Goal: Register for event/course

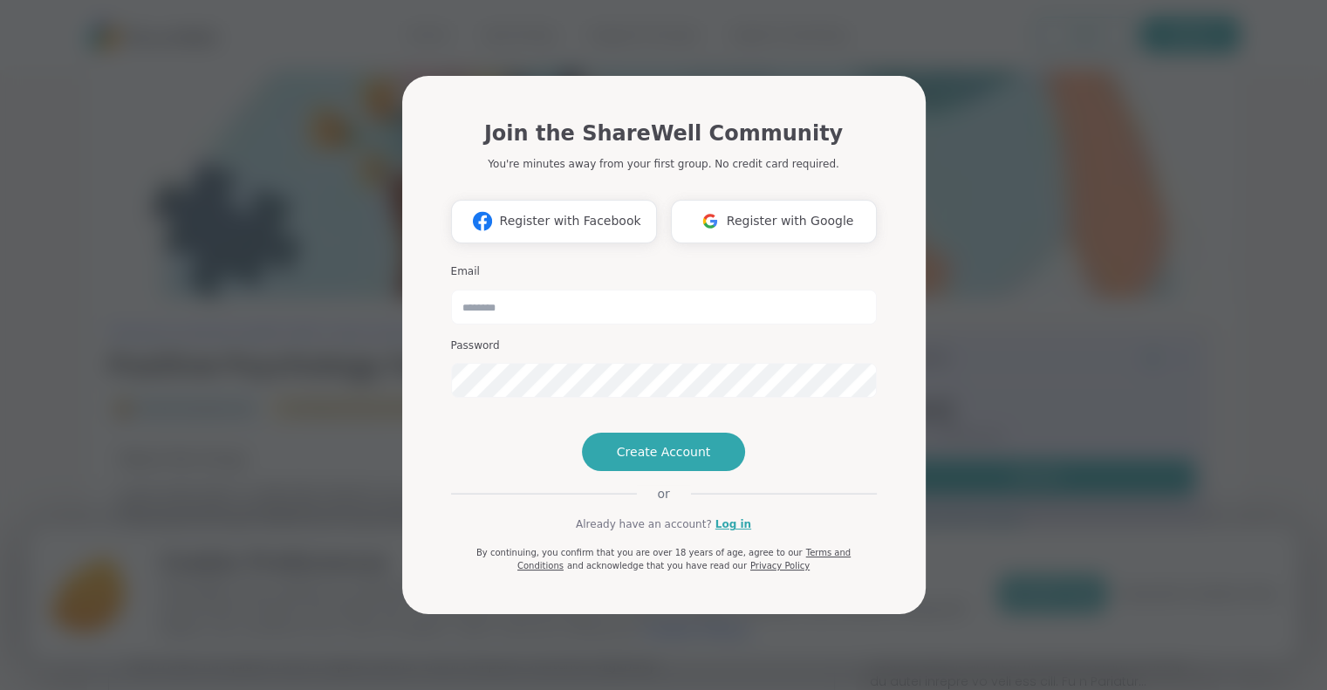
click at [757, 212] on span "Register with Google" at bounding box center [790, 221] width 127 height 18
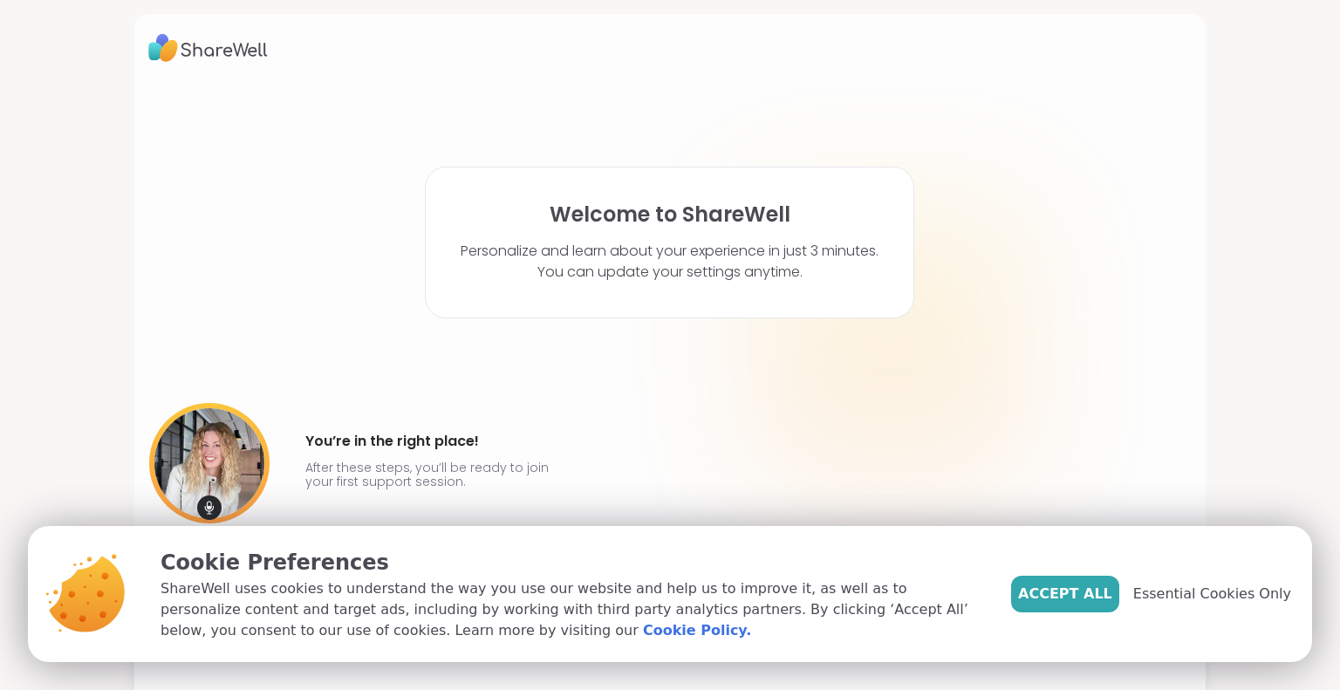
click at [1200, 598] on span "Essential Cookies Only" at bounding box center [1212, 594] width 158 height 21
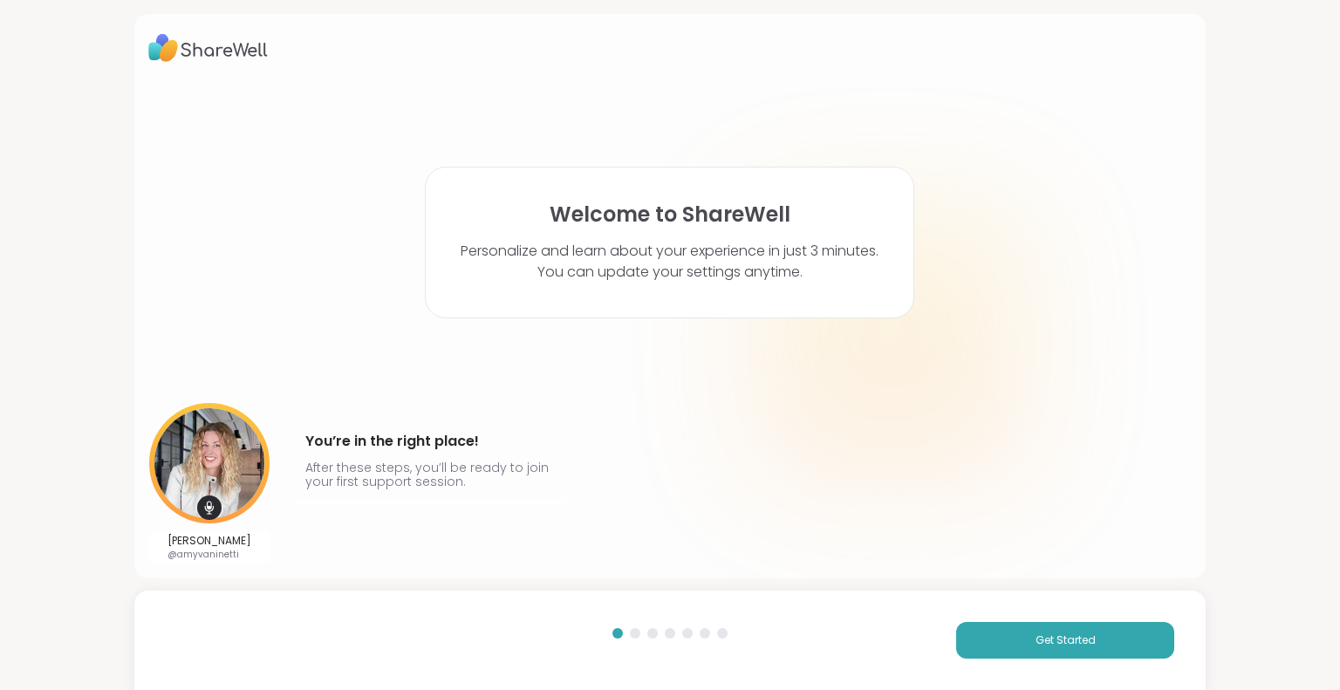
click at [1047, 640] on span "Get Started" at bounding box center [1065, 640] width 60 height 16
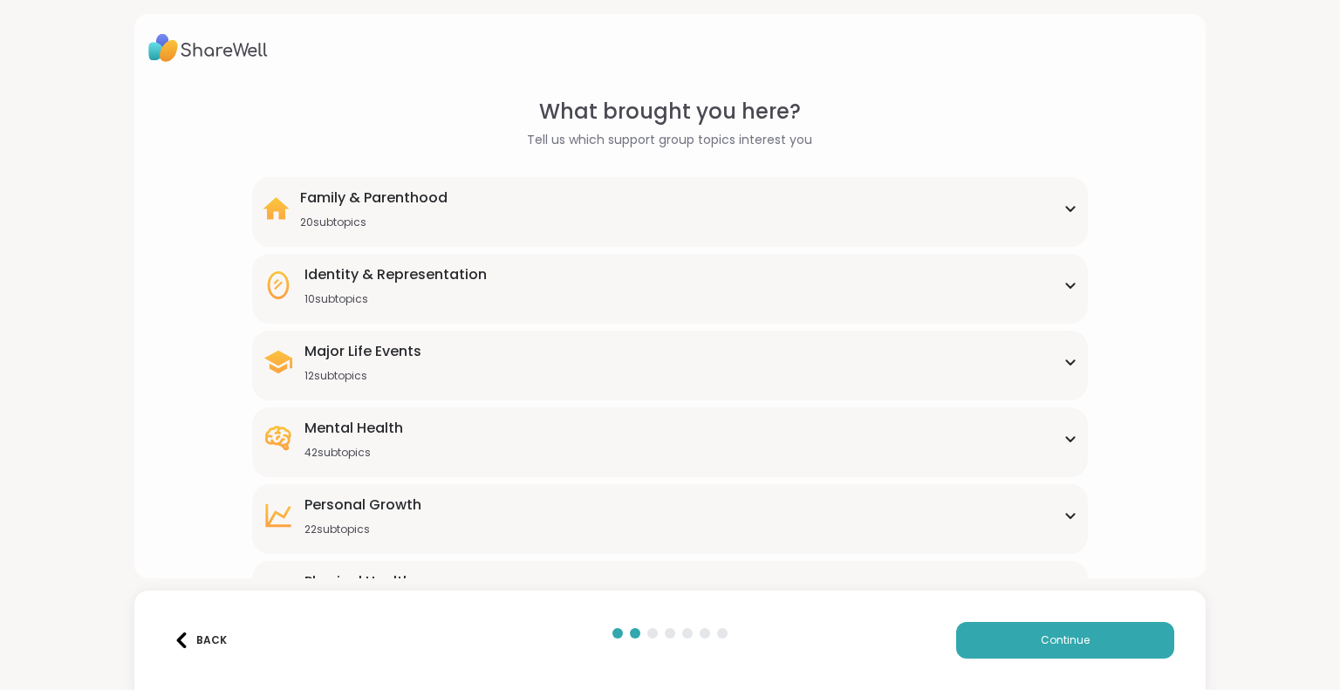
click at [1063, 439] on icon at bounding box center [1070, 438] width 14 height 9
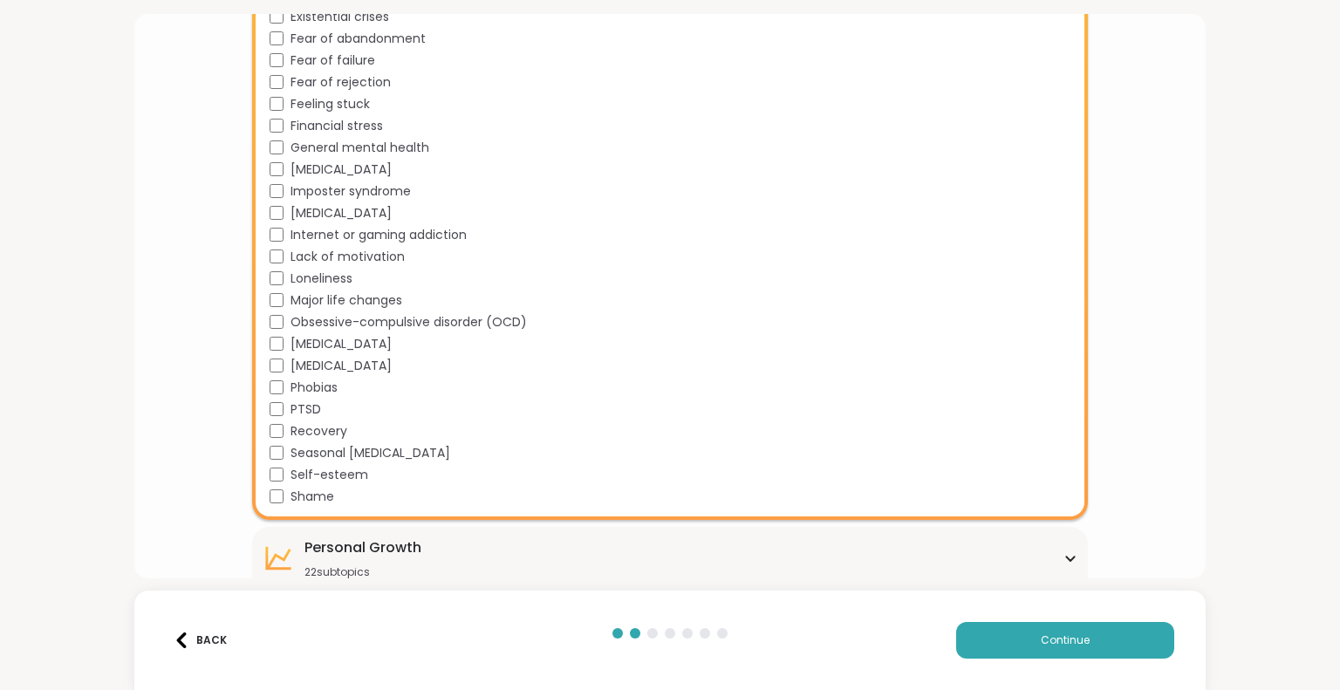
scroll to position [831, 0]
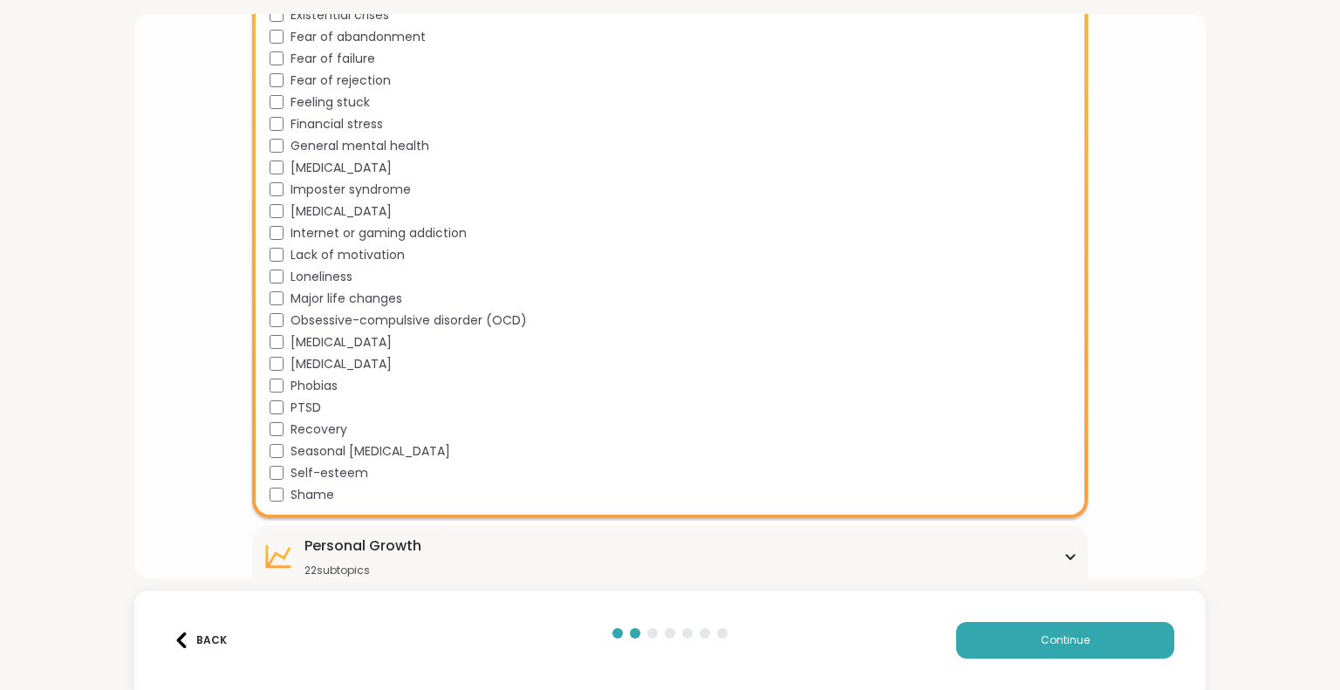
click at [1064, 632] on span "Continue" at bounding box center [1065, 640] width 49 height 16
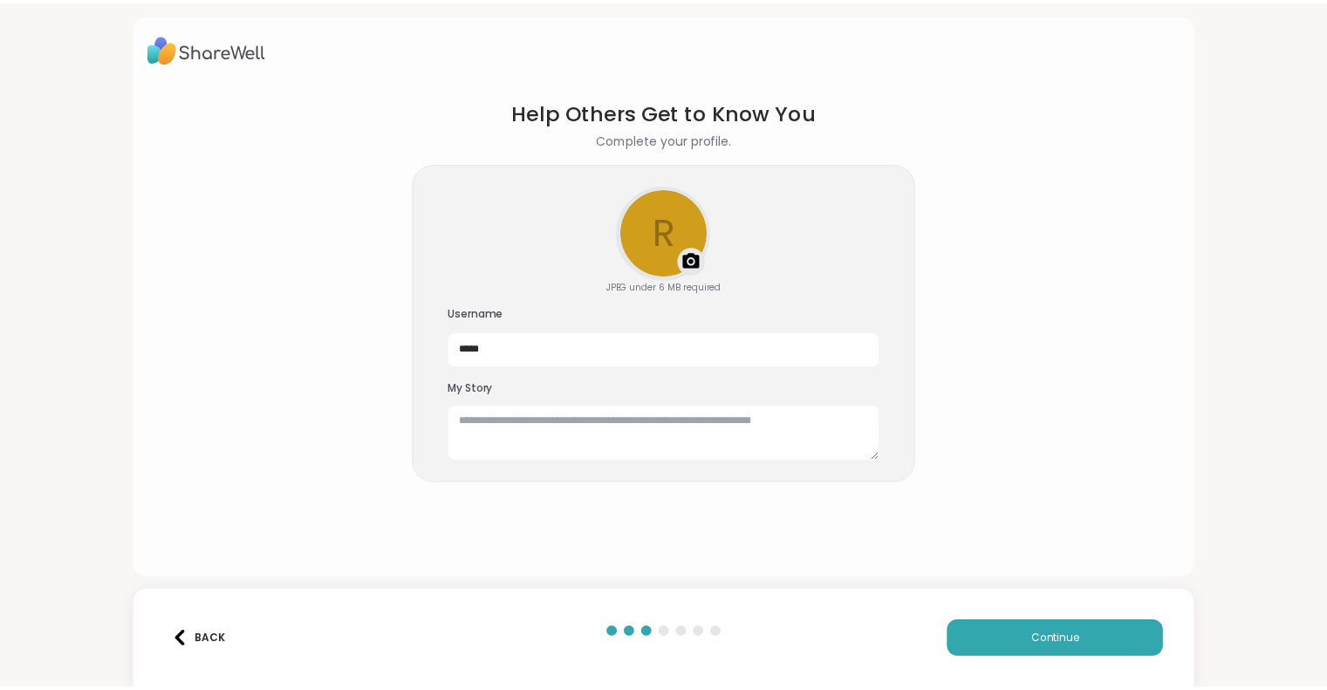
scroll to position [0, 0]
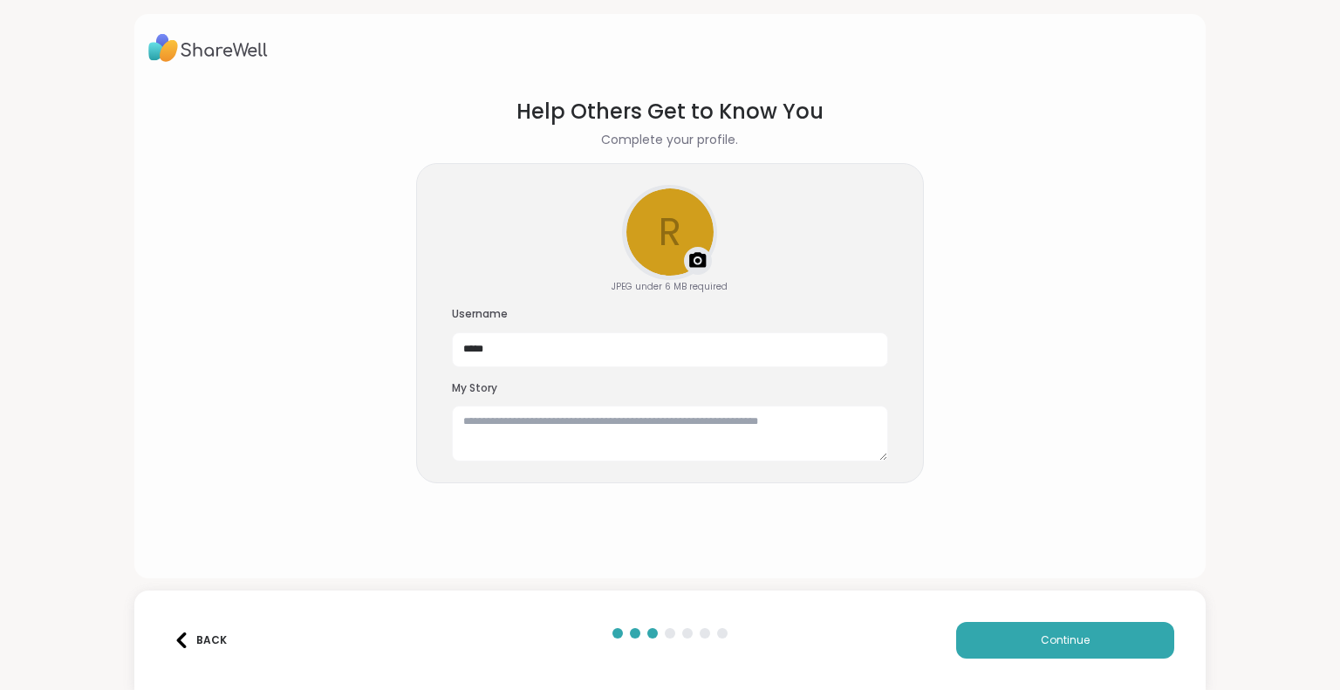
click at [1064, 632] on span "Continue" at bounding box center [1065, 640] width 49 height 16
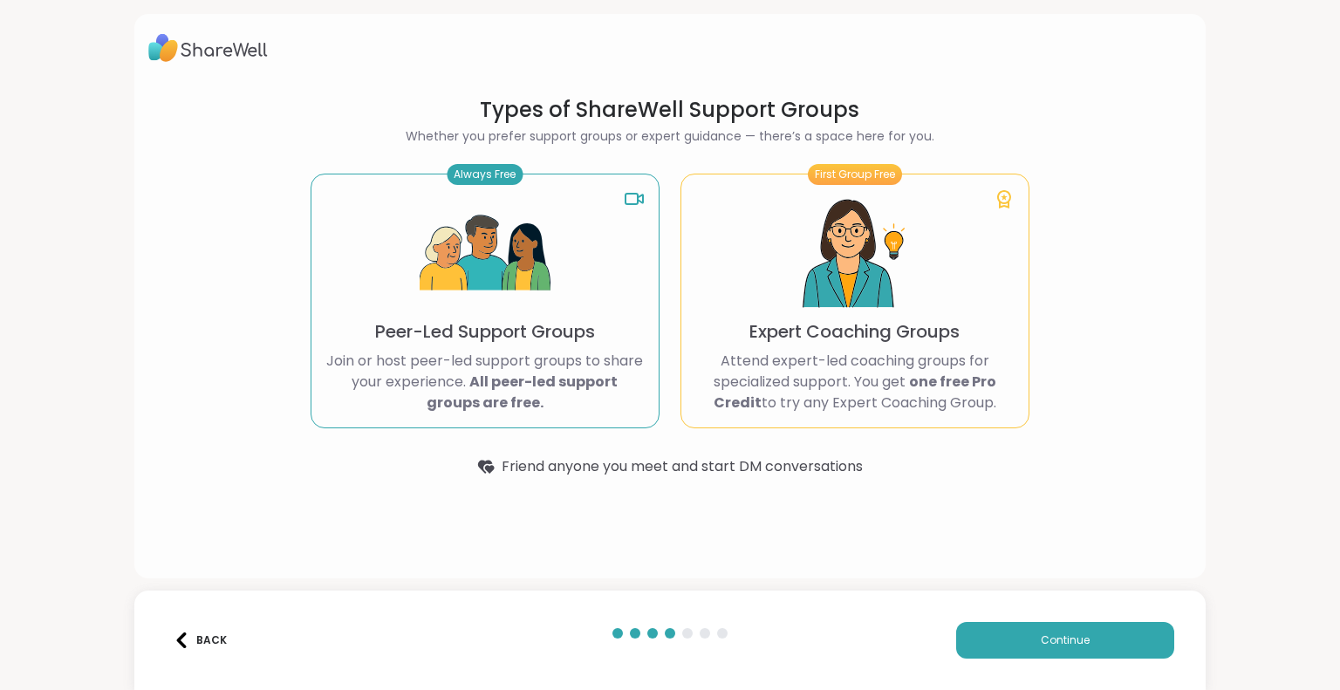
click at [1066, 634] on span "Continue" at bounding box center [1065, 640] width 49 height 16
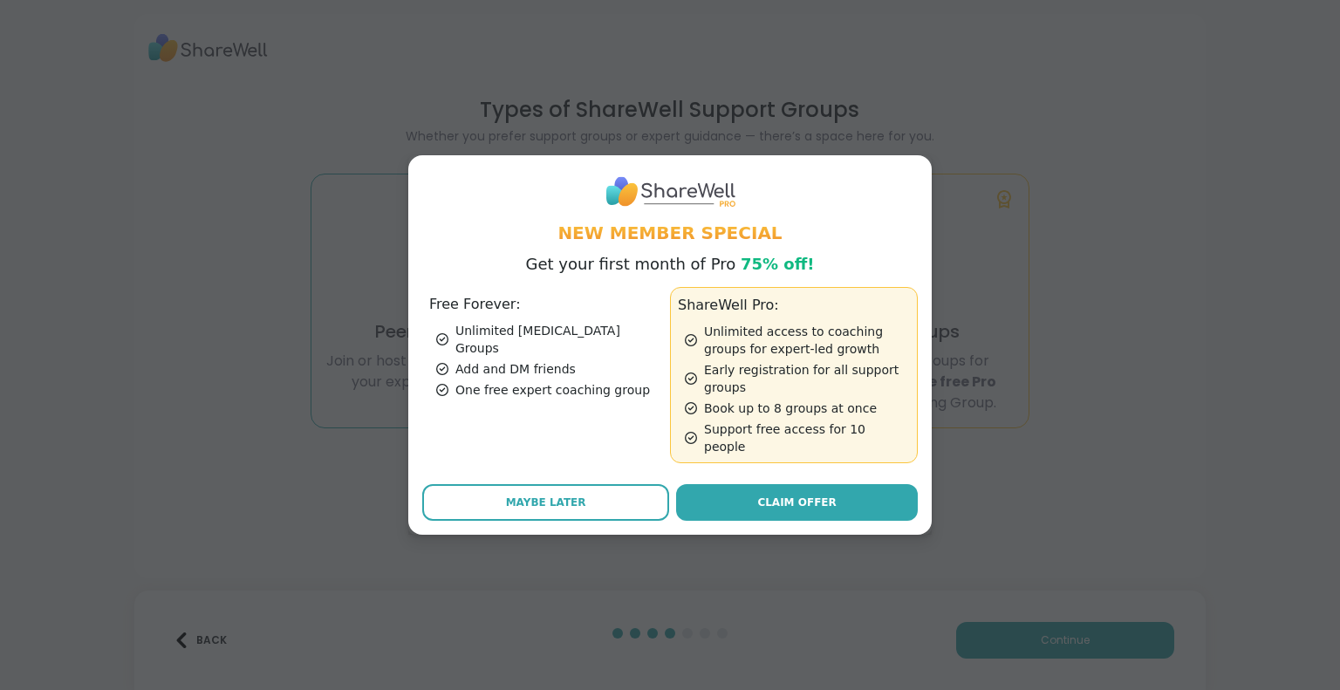
click at [788, 495] on span "Claim Offer" at bounding box center [796, 503] width 78 height 16
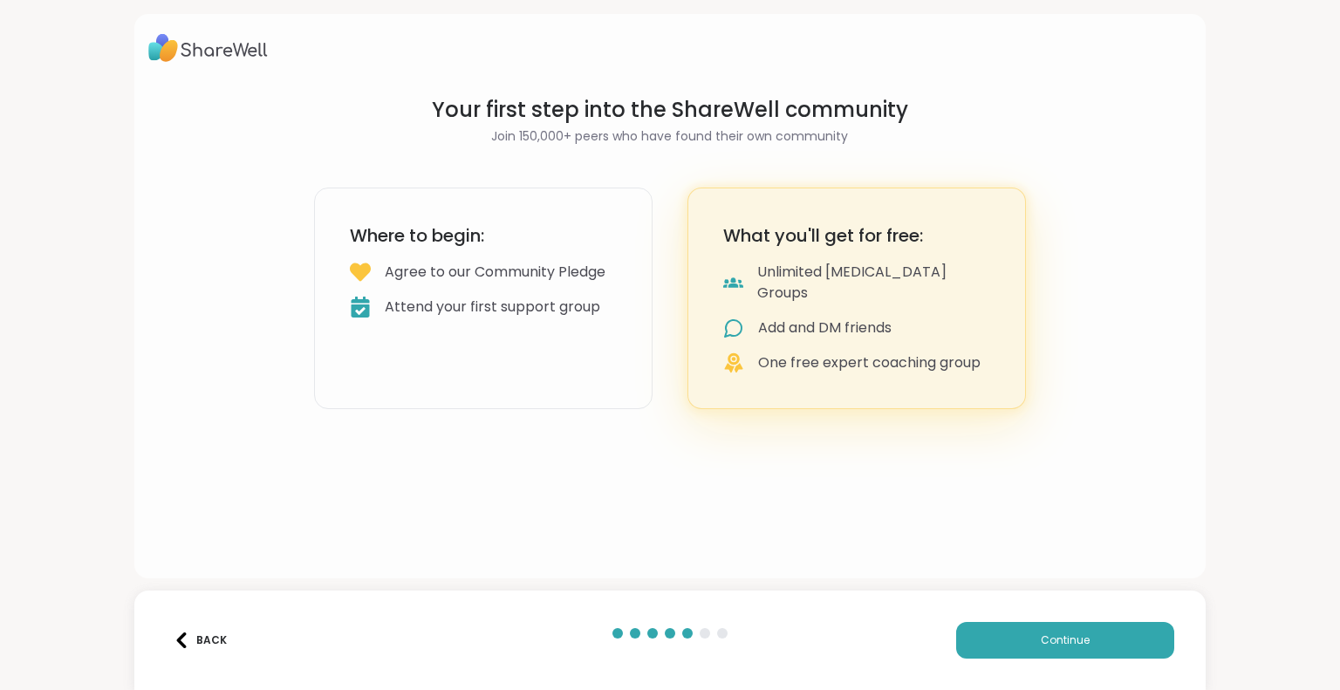
click at [717, 631] on div at bounding box center [722, 633] width 10 height 10
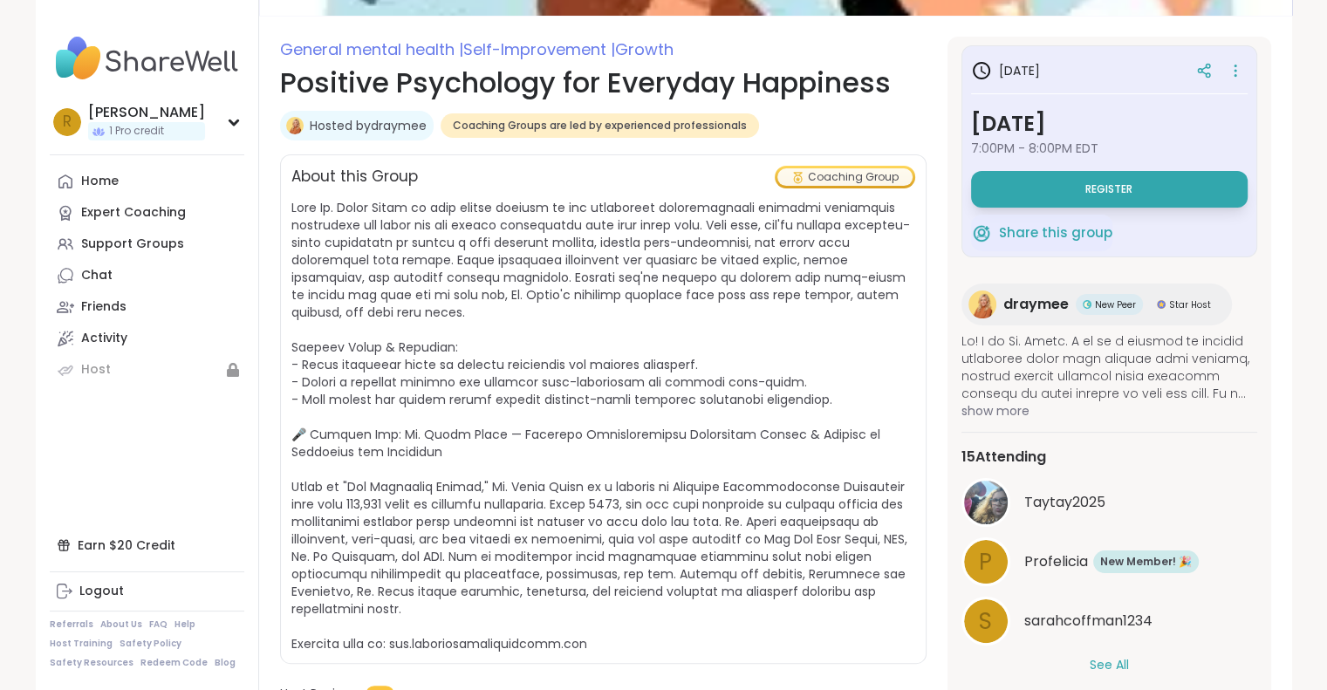
scroll to position [214, 0]
